Goal: Task Accomplishment & Management: Use online tool/utility

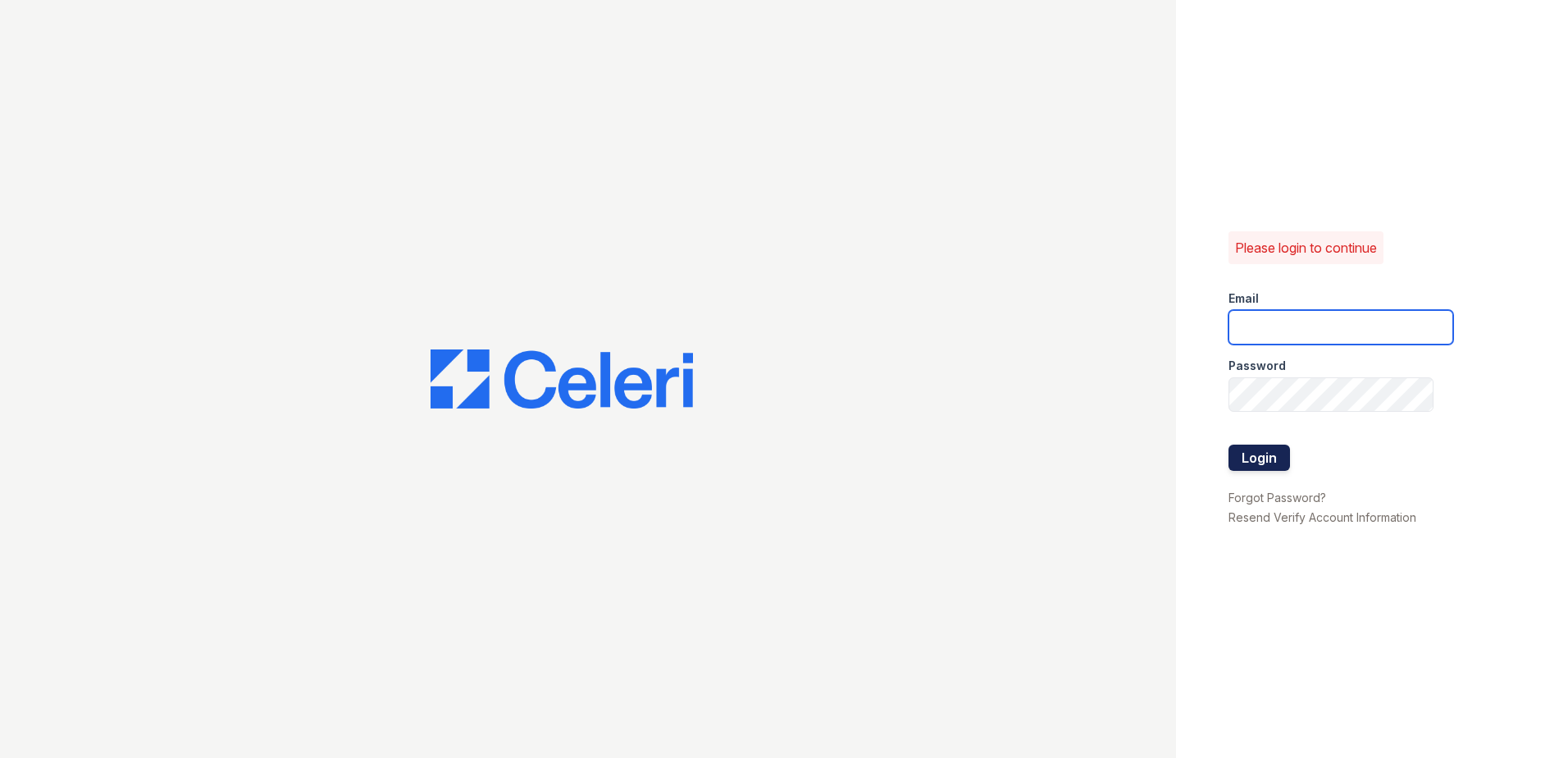
type input "renewwhitemarsh@trinity-pm.com"
click at [1268, 456] on button "Login" at bounding box center [1260, 457] width 62 height 26
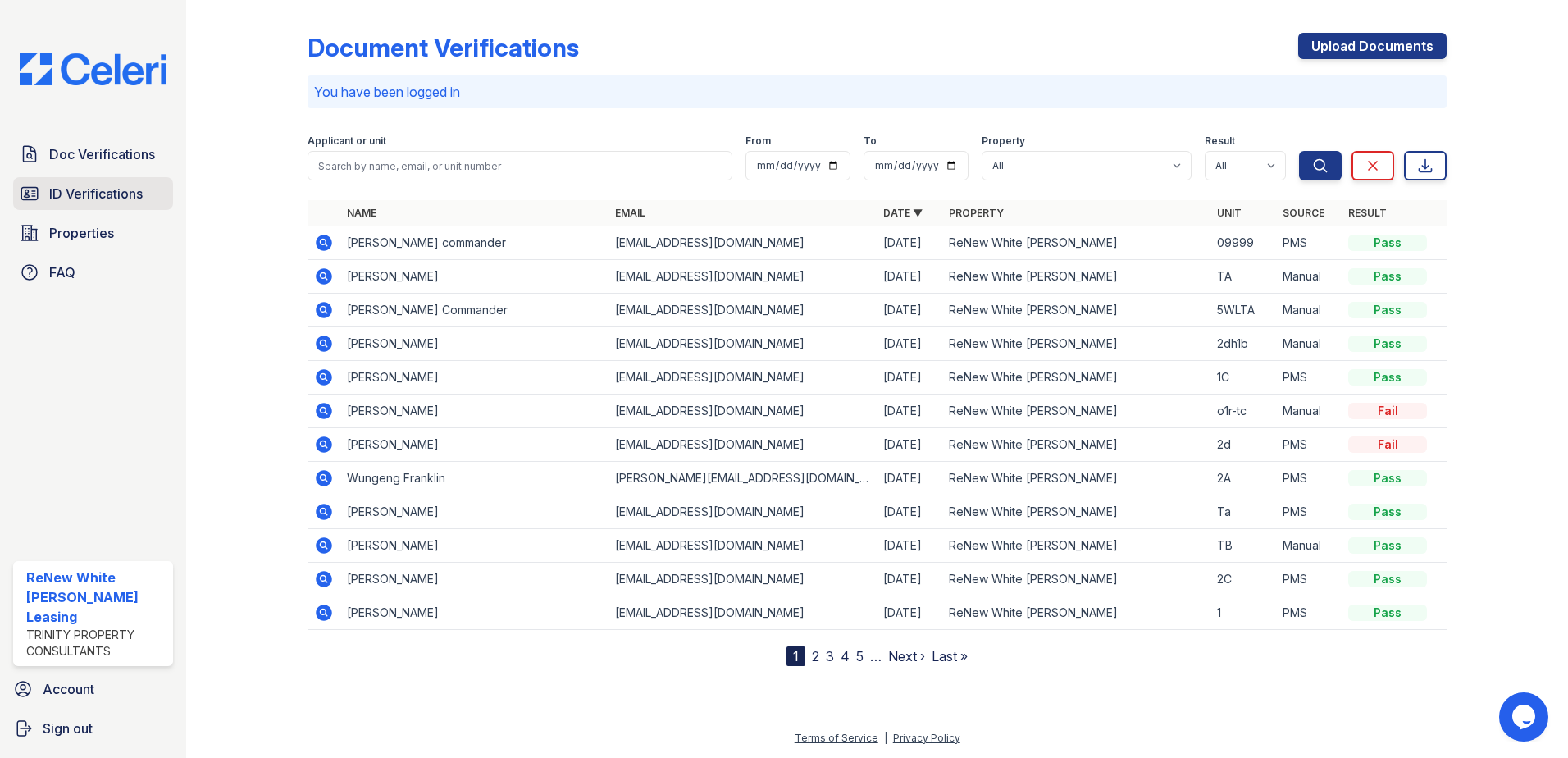
click at [90, 197] on span "ID Verifications" at bounding box center [95, 193] width 93 height 19
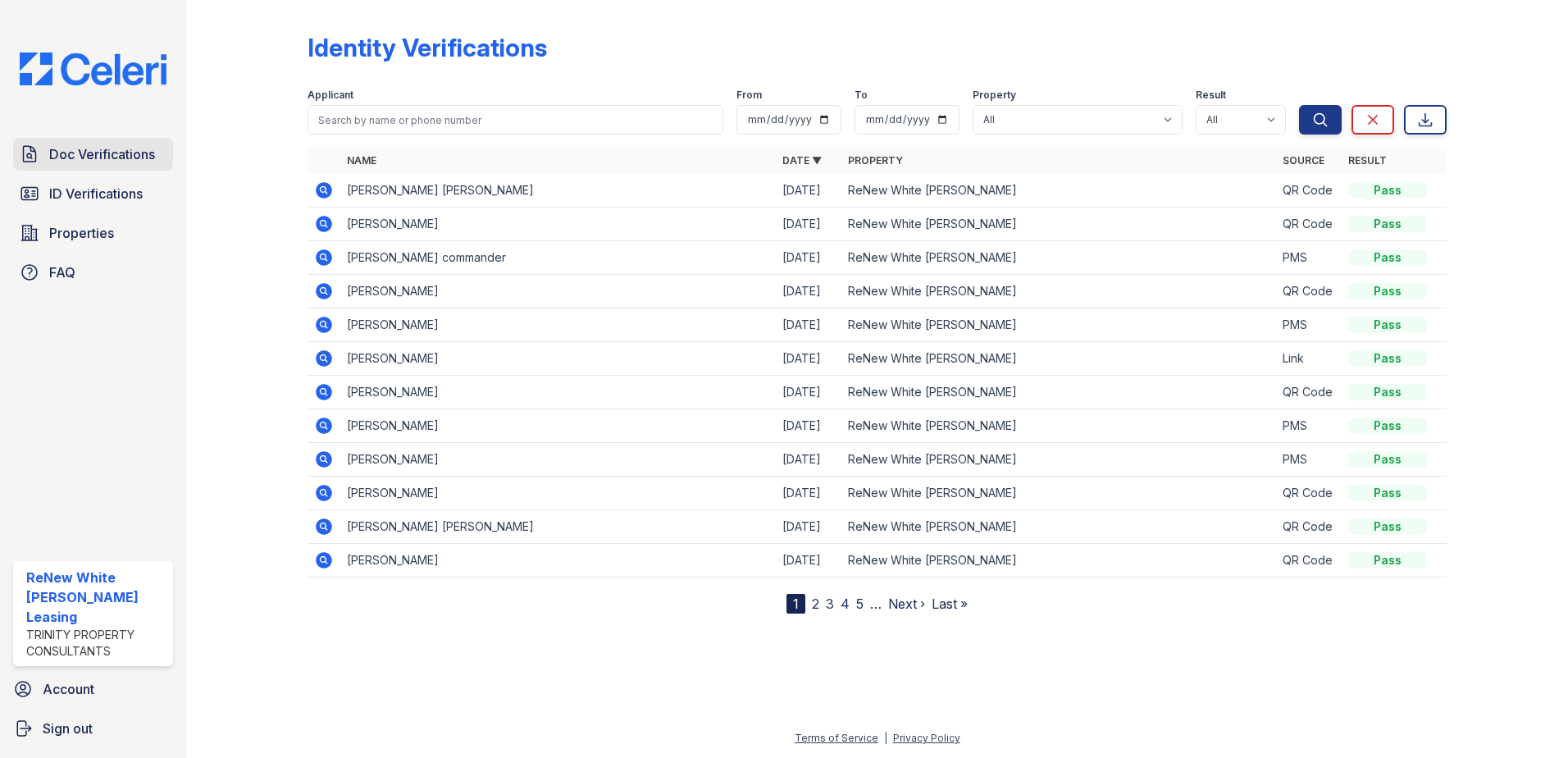
click at [79, 162] on span "Doc Verifications" at bounding box center [102, 153] width 106 height 19
